Goal: Find specific page/section: Find specific page/section

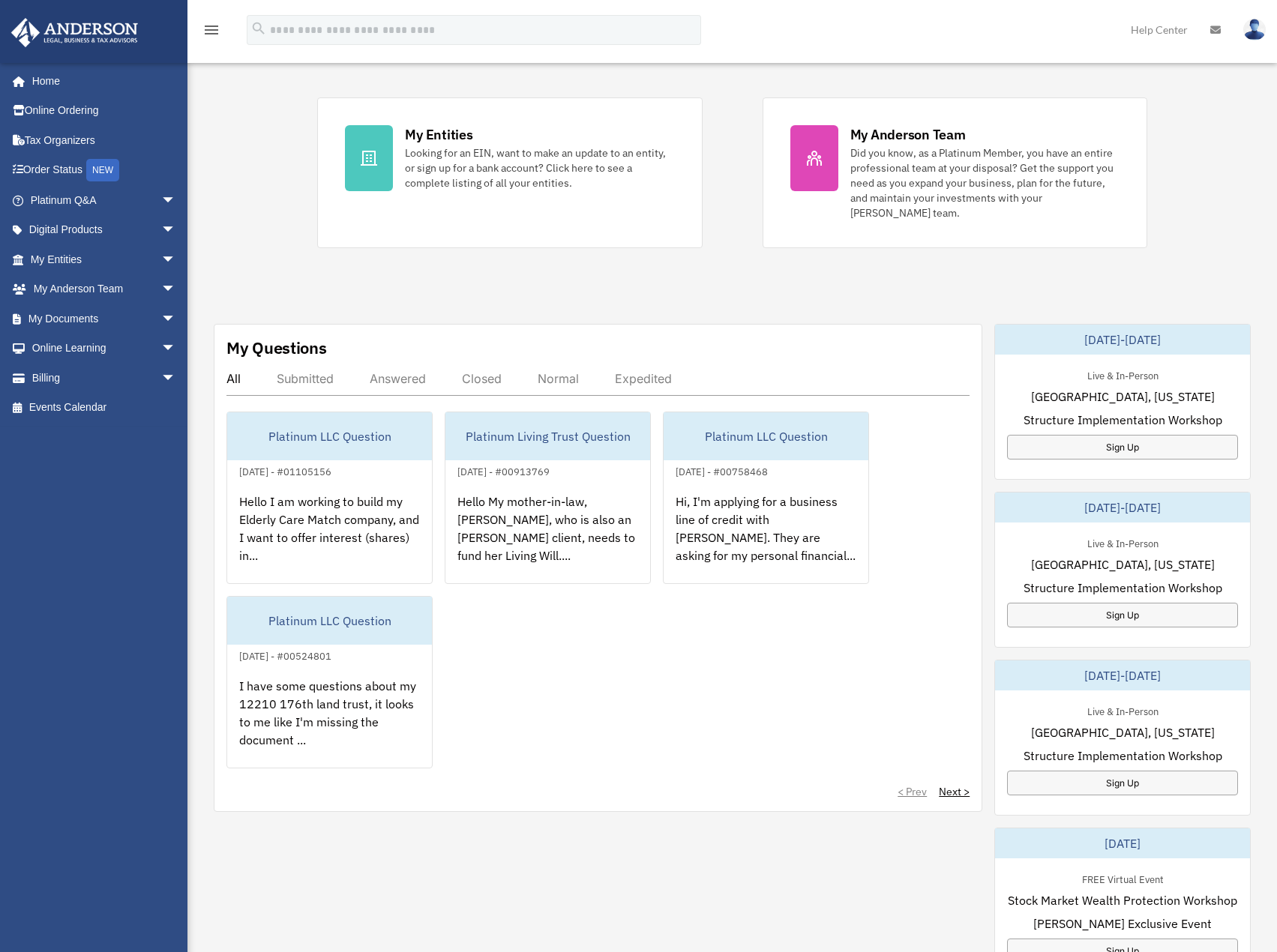
scroll to position [300, 0]
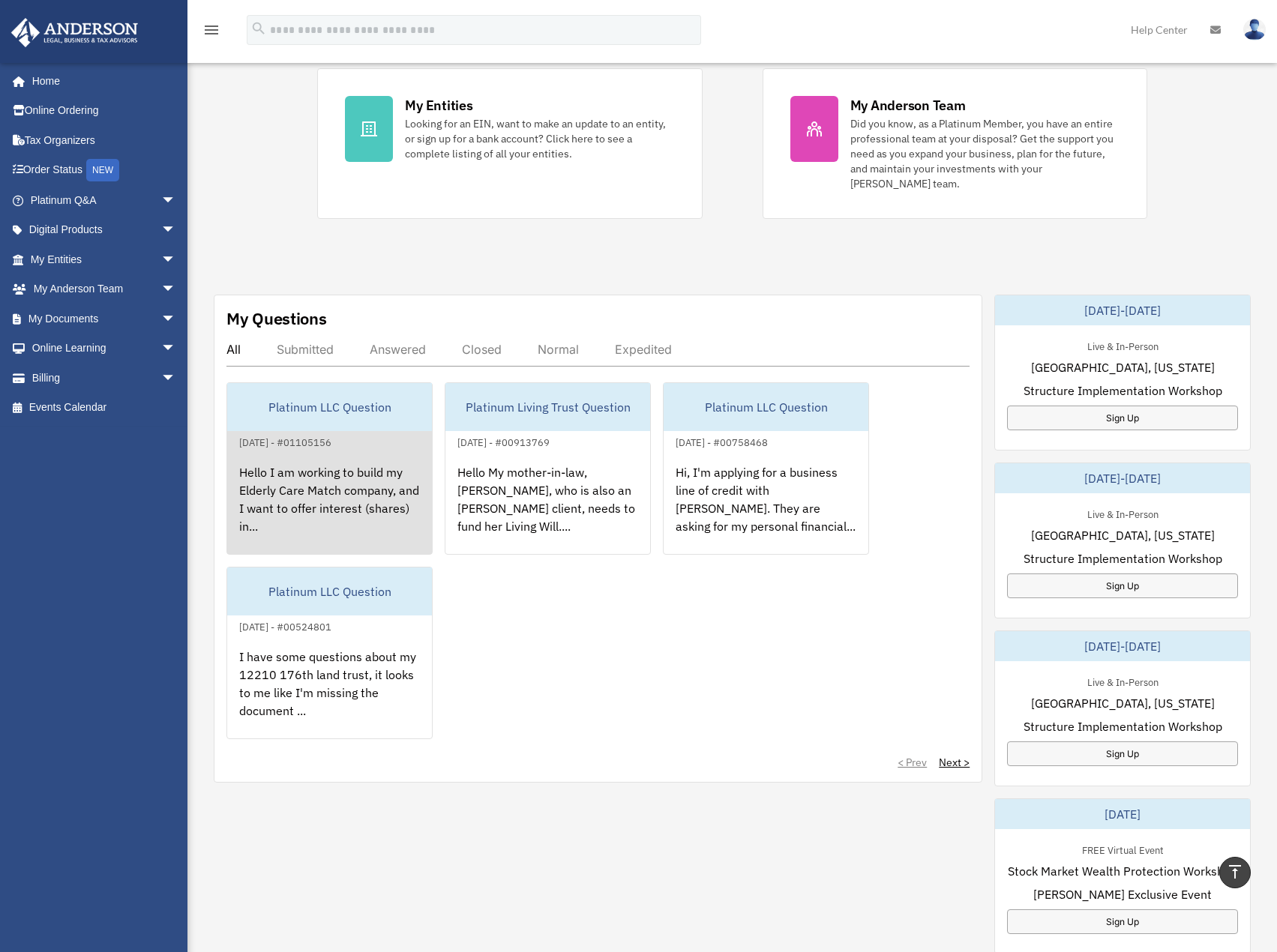
click at [334, 391] on div "Platinum LLC Question" at bounding box center [330, 408] width 205 height 48
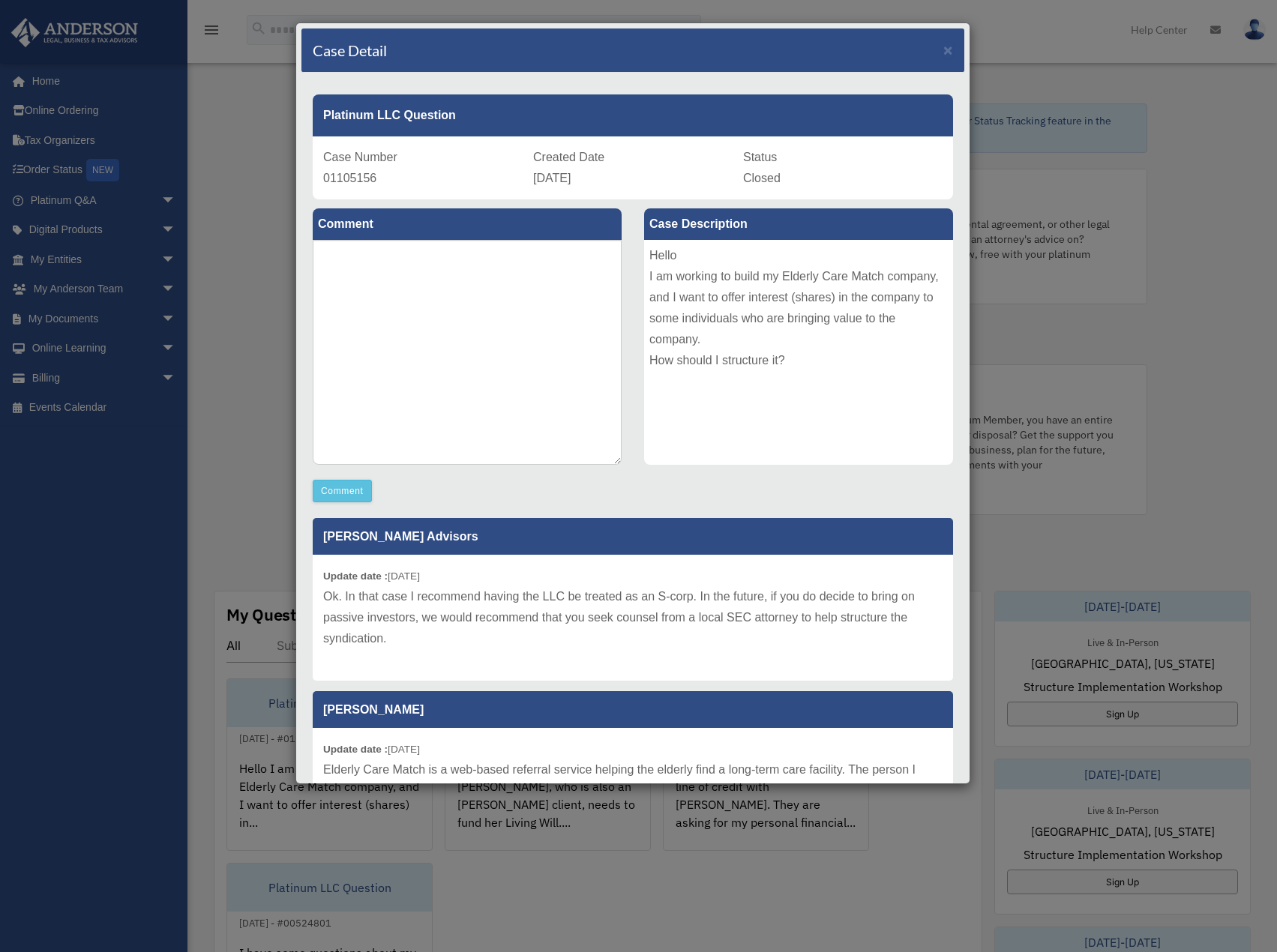
scroll to position [0, 0]
drag, startPoint x: 587, startPoint y: 52, endPoint x: 598, endPoint y: 96, distance: 45.4
click at [598, 96] on div "Case Detail × Platinum LLC Question Case Number 01105156 Created Date [DATE] St…" at bounding box center [632, 403] width 675 height 762
click at [159, 257] on div "Case Detail × Platinum LLC Question Case Number 01105156 Created Date [DATE] St…" at bounding box center [638, 476] width 1277 height 952
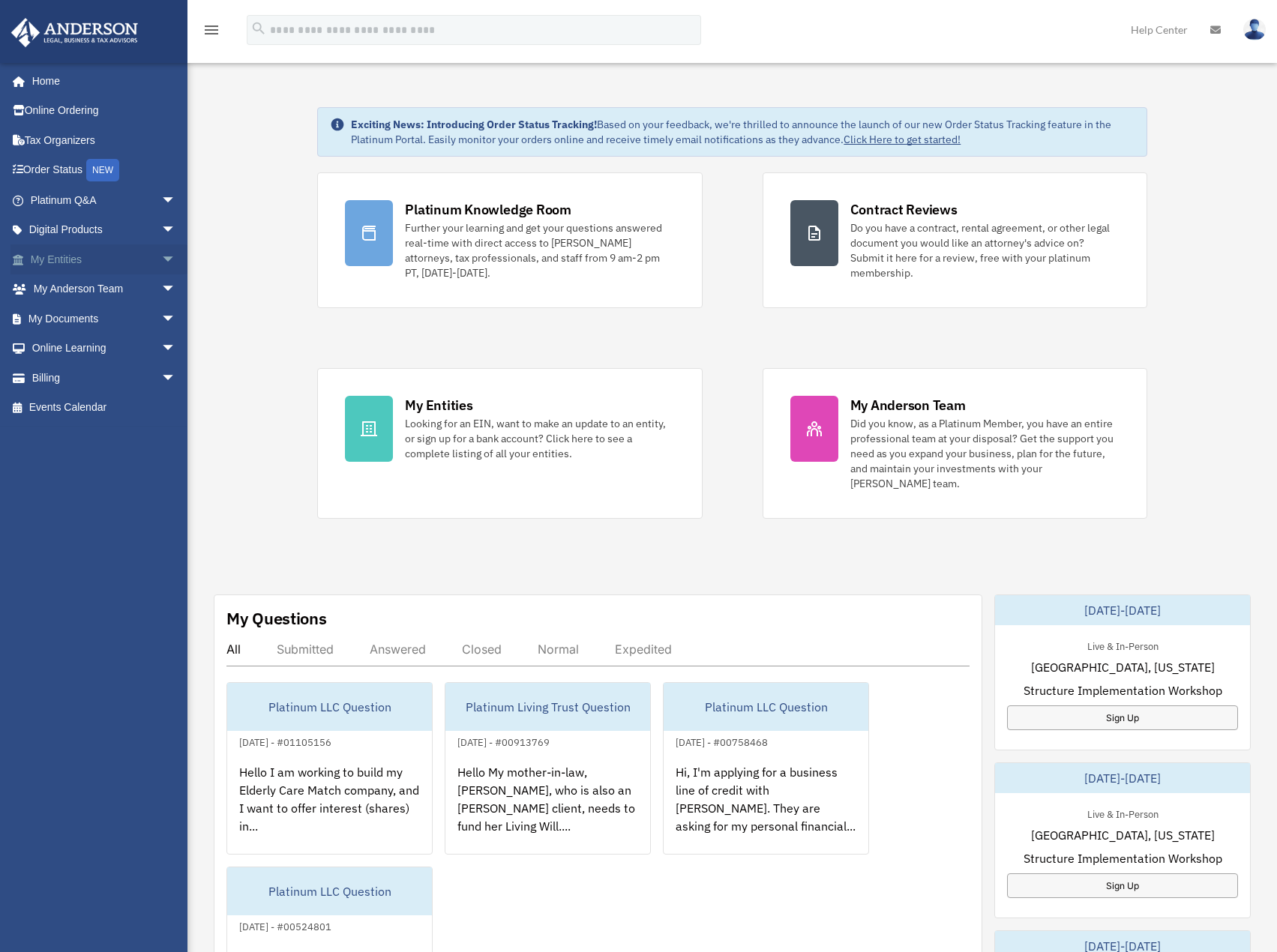
click at [93, 258] on link "My Entities arrow_drop_down" at bounding box center [104, 259] width 188 height 30
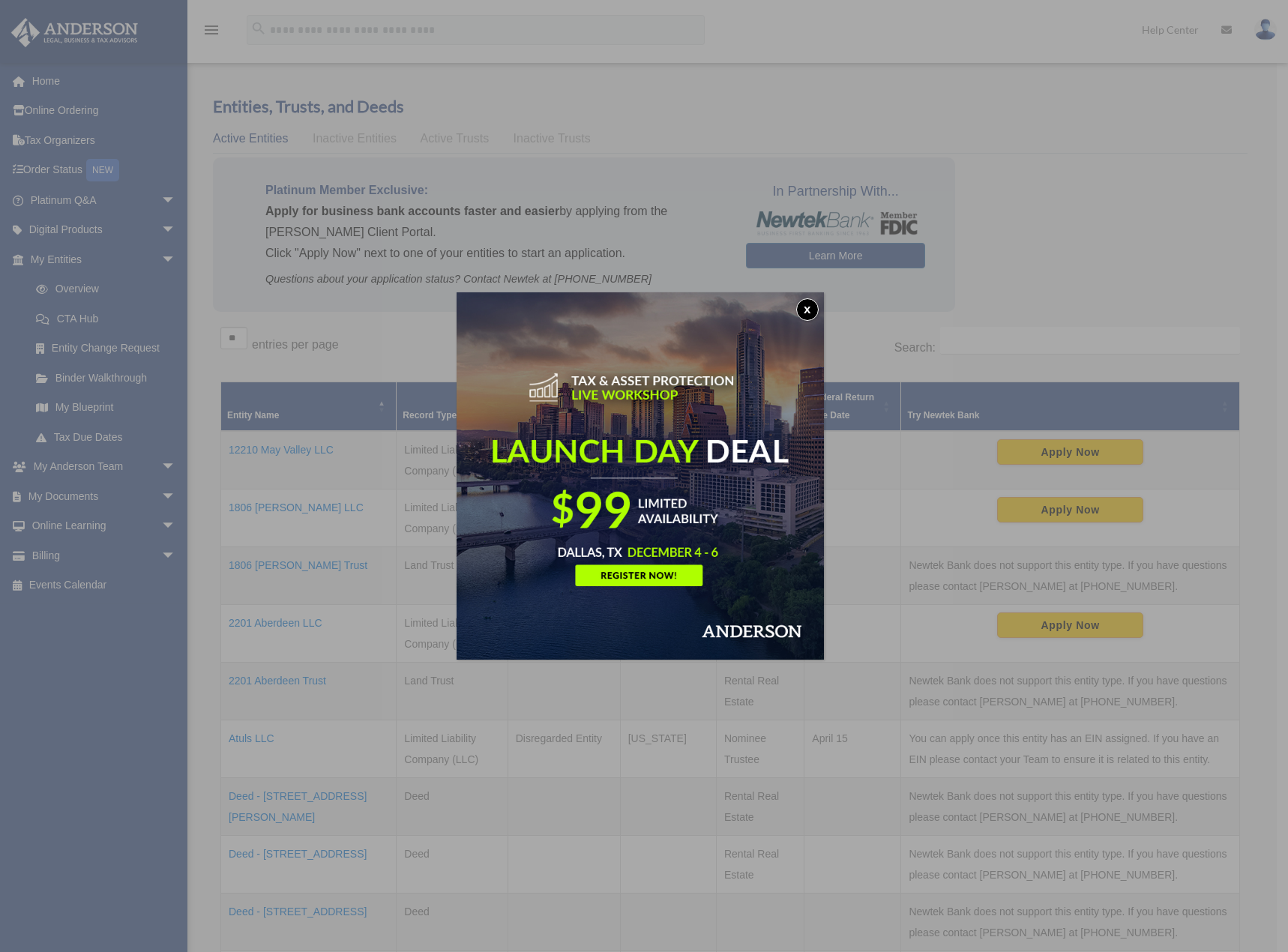
click at [809, 310] on button "x" at bounding box center [807, 309] width 22 height 22
